Goal: Find contact information: Find contact information

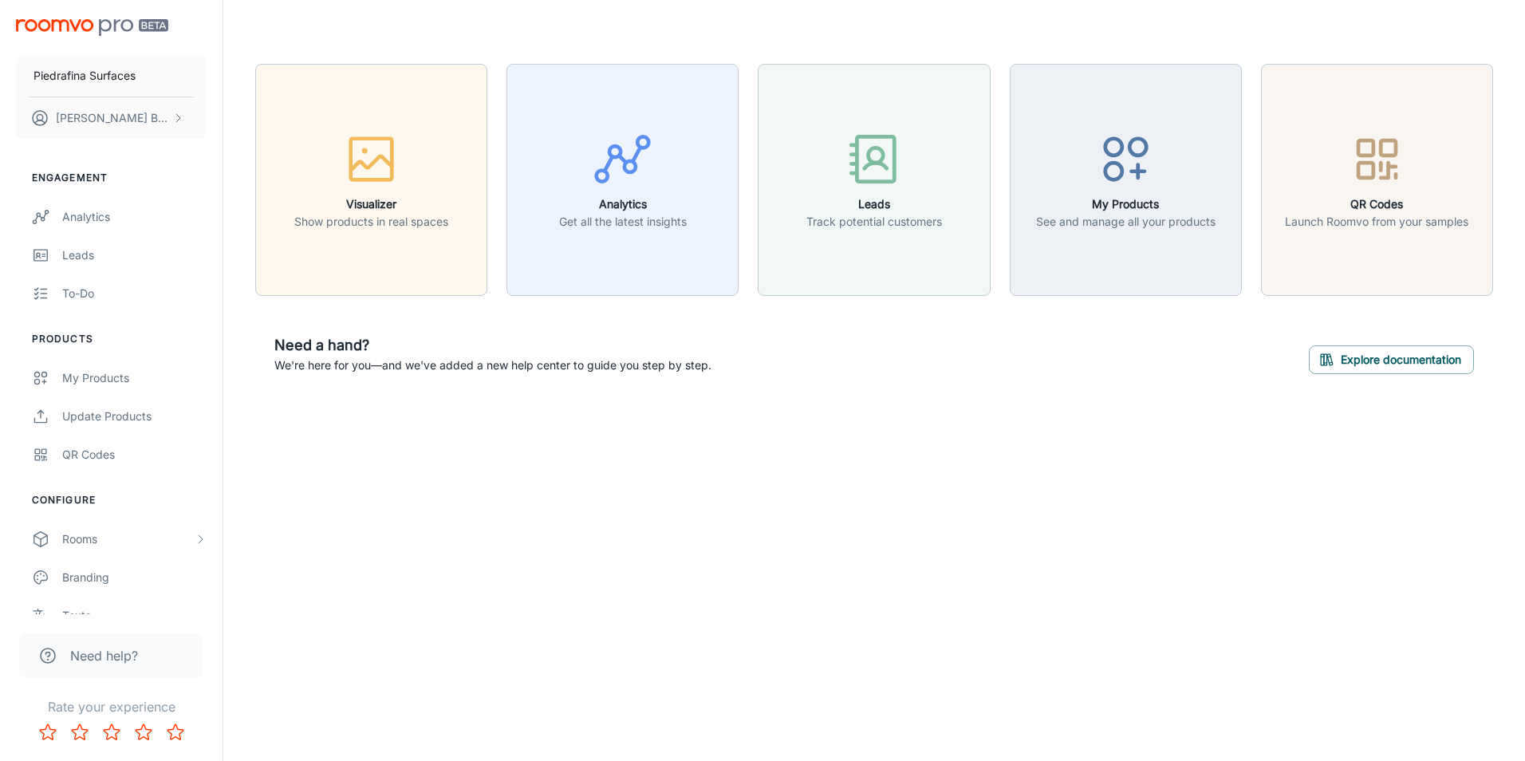
click at [128, 644] on div "Need help?" at bounding box center [111, 655] width 184 height 45
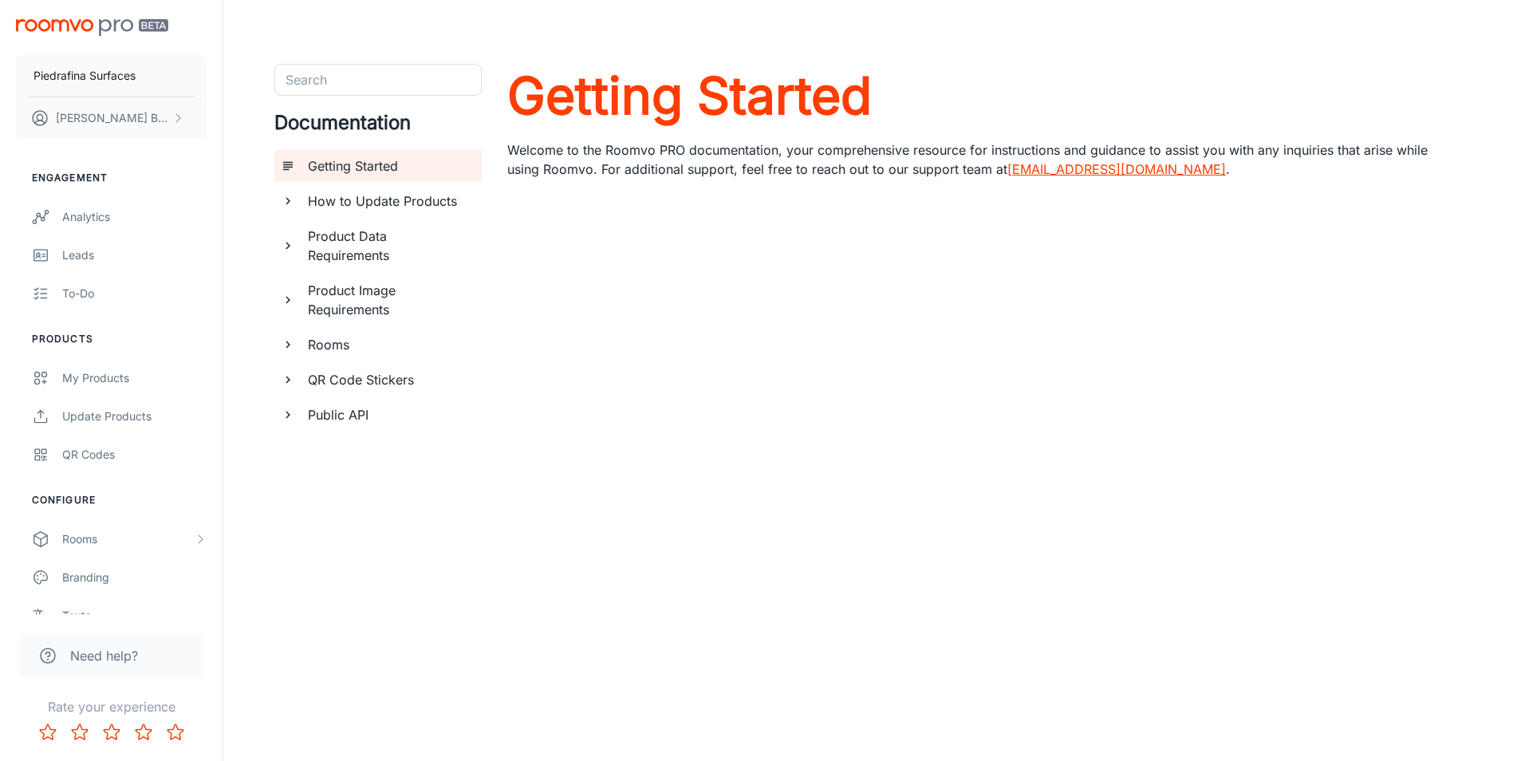
click at [1098, 170] on link "[EMAIL_ADDRESS][DOMAIN_NAME]" at bounding box center [1116, 169] width 219 height 16
click at [1048, 167] on link "[EMAIL_ADDRESS][DOMAIN_NAME]" at bounding box center [1116, 169] width 219 height 16
click at [1048, 168] on link "[EMAIL_ADDRESS][DOMAIN_NAME]" at bounding box center [1116, 169] width 219 height 16
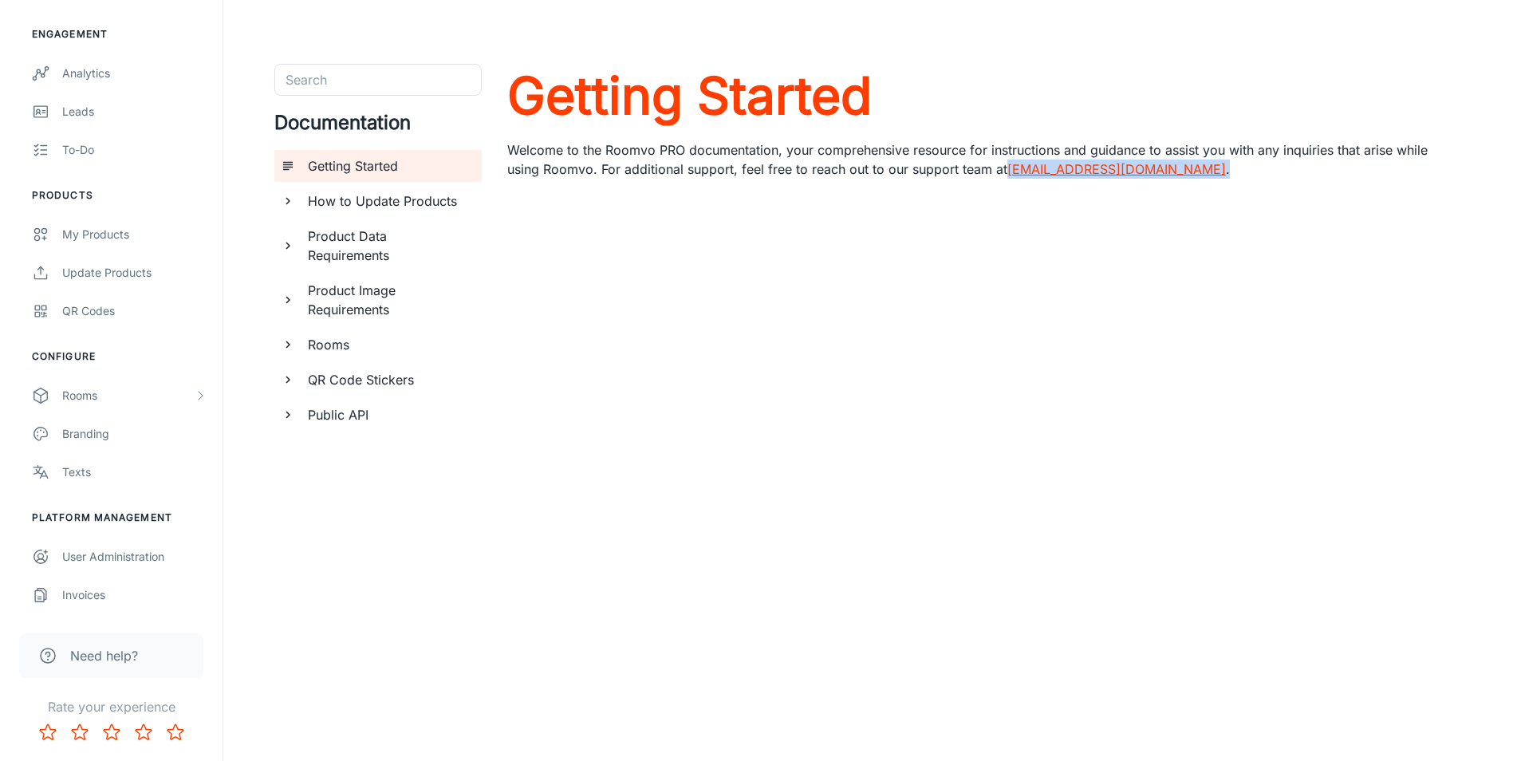
drag, startPoint x: 1148, startPoint y: 171, endPoint x: 1007, endPoint y: 167, distance: 141.3
click at [1007, 167] on p "Welcome to the Roomvo PRO documentation, your comprehensive resource for instru…" at bounding box center [984, 159] width 955 height 38
drag, startPoint x: 1007, startPoint y: 167, endPoint x: 1027, endPoint y: 169, distance: 20.1
copy p "[EMAIL_ADDRESS][DOMAIN_NAME] ."
